Goal: Task Accomplishment & Management: Manage account settings

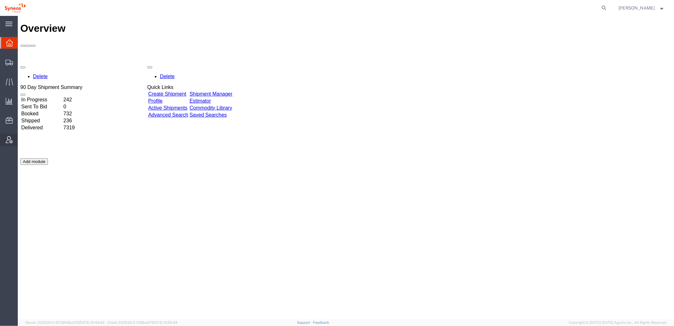
click at [11, 137] on icon at bounding box center [9, 139] width 7 height 7
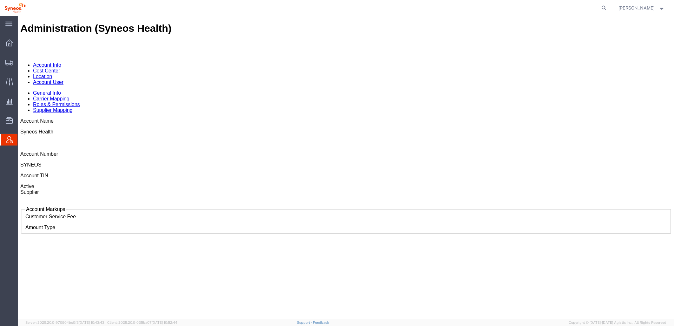
click at [63, 79] on link "Account User" at bounding box center [48, 81] width 30 height 5
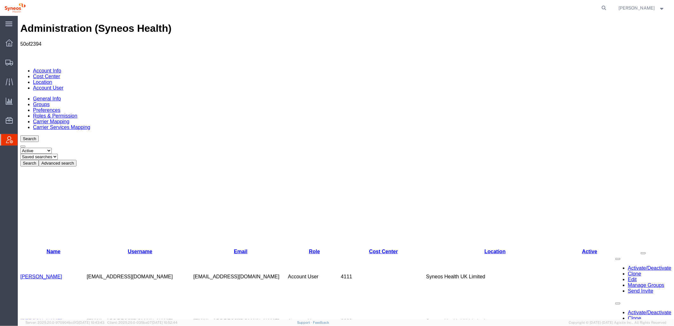
click at [76, 159] on button "Advanced search" at bounding box center [57, 162] width 38 height 7
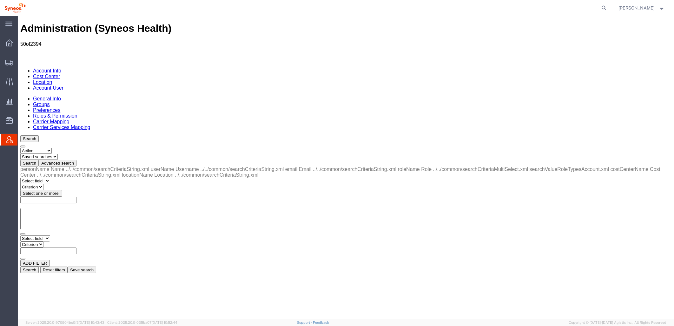
click at [50, 235] on select "Select field Cost Center Email Location Name Role Username" at bounding box center [35, 238] width 30 height 6
select select "locationName"
click at [20, 235] on select "Select field Cost Center Email Location Name Role Username" at bounding box center [35, 238] width 30 height 6
click at [58, 241] on select "Criterion contains does not contain is is blank is not blank starts with" at bounding box center [39, 244] width 38 height 6
select select "contains"
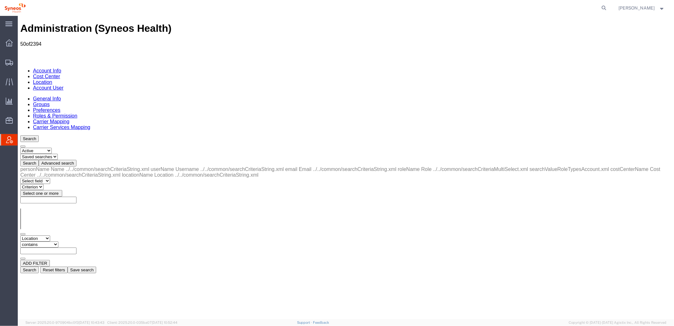
click at [58, 241] on select "Criterion contains does not contain is is blank is not blank starts with" at bounding box center [39, 244] width 38 height 6
click at [76, 247] on input "text" at bounding box center [48, 250] width 56 height 7
type input "zdnu"
click at [38, 266] on button "Search" at bounding box center [29, 269] width 18 height 7
